Goal: Task Accomplishment & Management: Complete application form

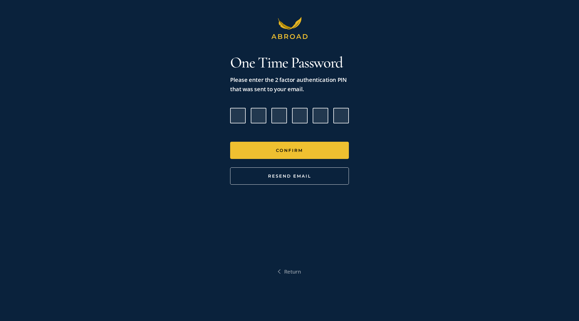
click at [240, 114] on input "Please enter verification code. Digit 1" at bounding box center [238, 116] width 16 height 16
paste input "6"
type input "9"
type input "3"
type input "8"
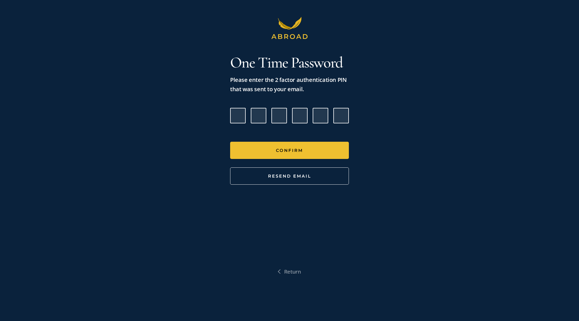
type input "6"
type input "8"
type input "6"
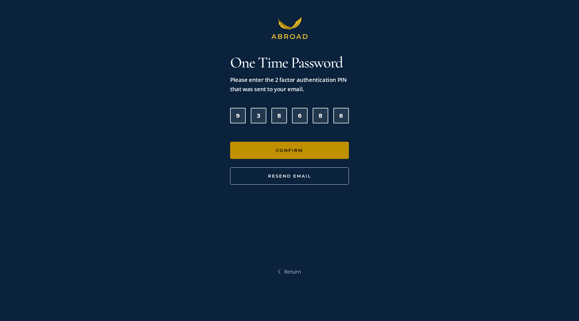
click at [285, 154] on button "Confirm" at bounding box center [289, 150] width 119 height 17
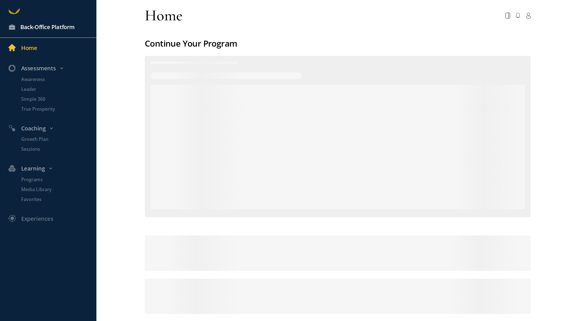
click at [46, 33] on link "Back-Office Platform" at bounding box center [48, 27] width 96 height 21
